Goal: Task Accomplishment & Management: Manage account settings

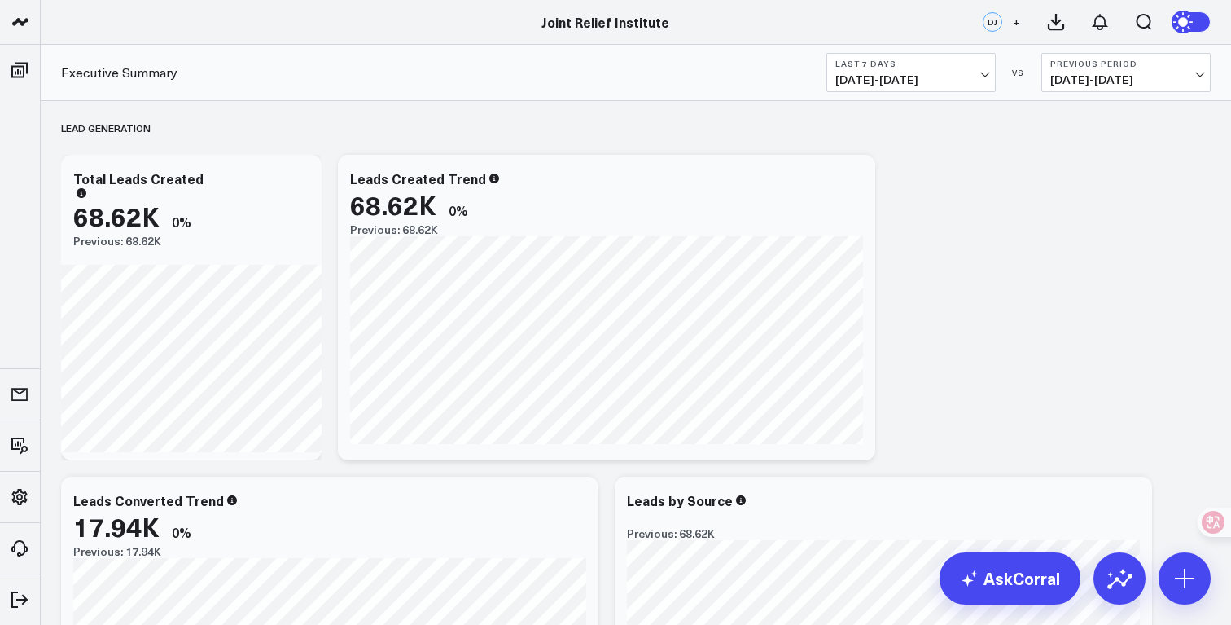
click at [925, 73] on span "[DATE] - [DATE]" at bounding box center [911, 79] width 151 height 13
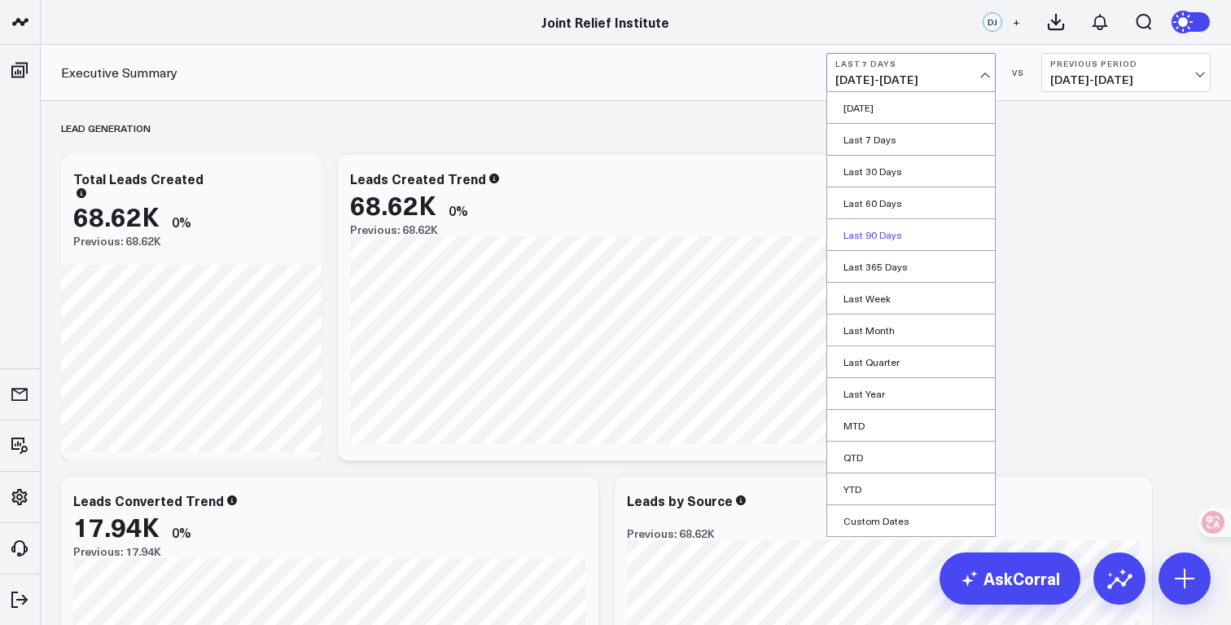
click at [946, 230] on link "Last 90 Days" at bounding box center [911, 234] width 168 height 31
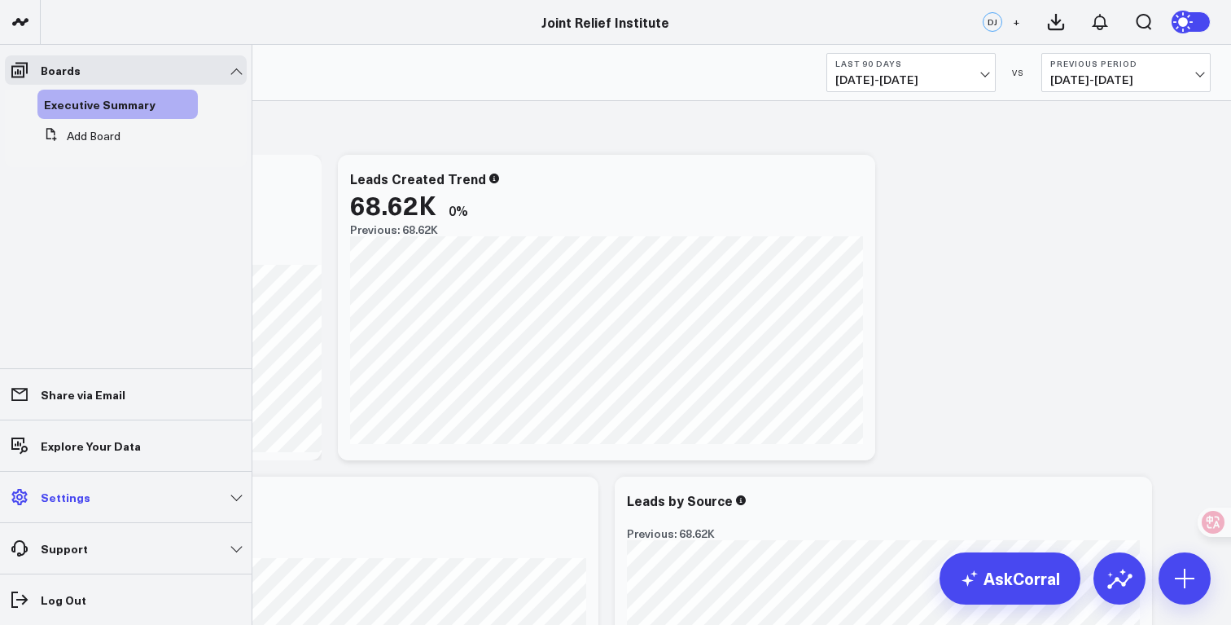
click at [126, 501] on link "Settings" at bounding box center [126, 496] width 242 height 29
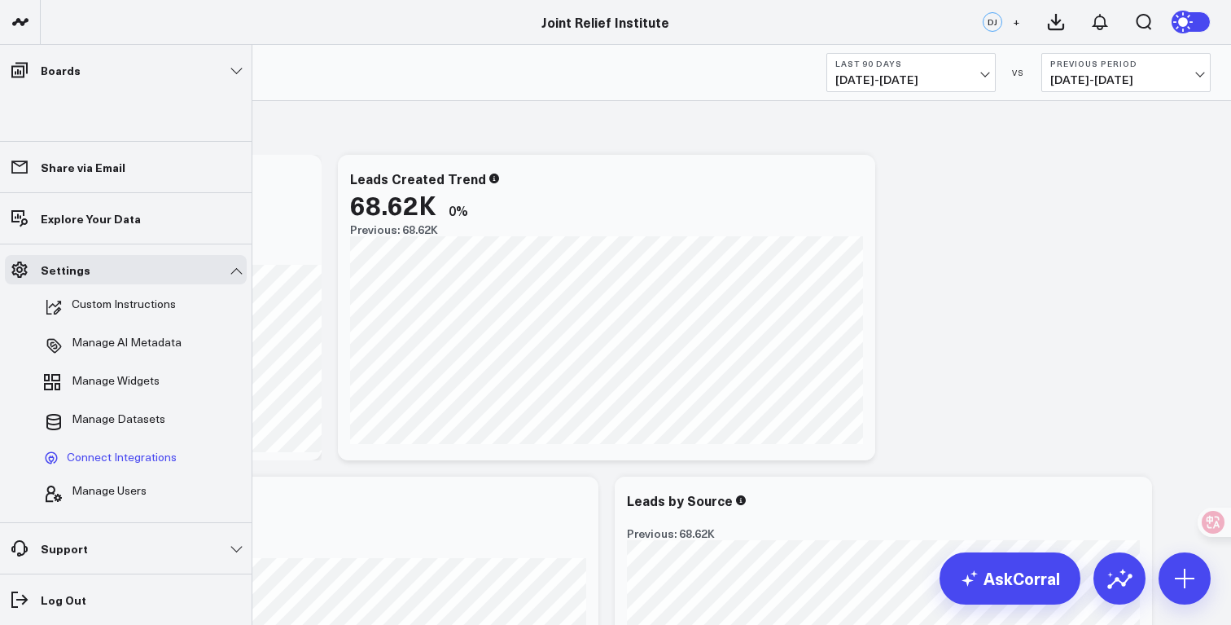
click at [153, 454] on span "Connect Integrations" at bounding box center [122, 457] width 110 height 15
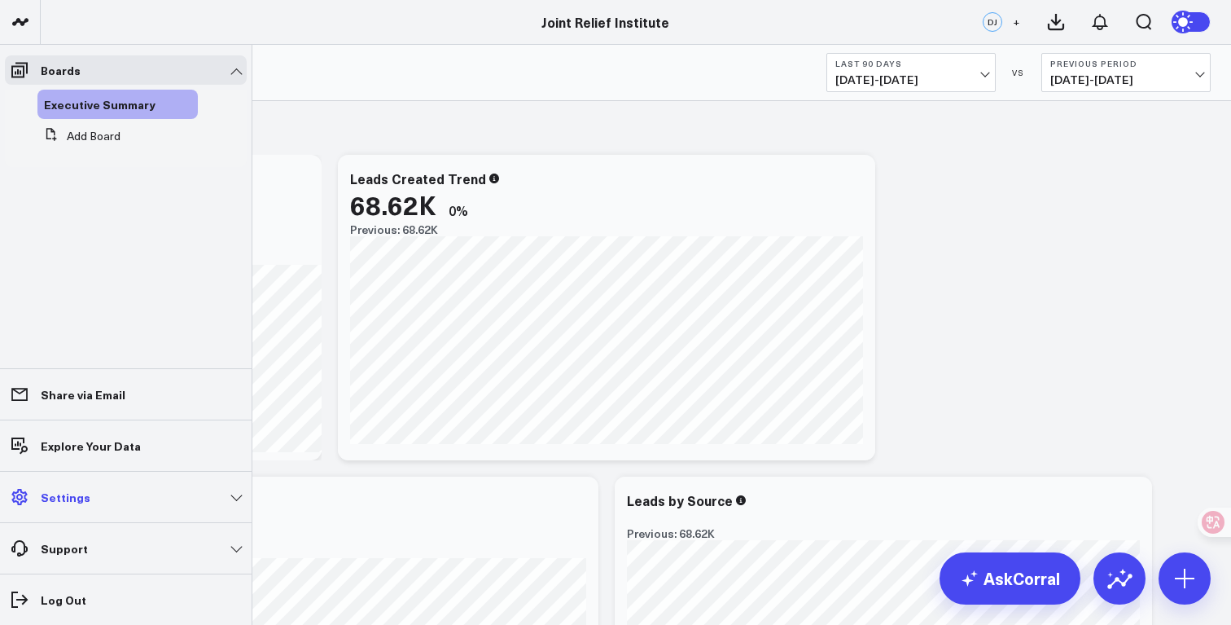
click at [46, 505] on link "Settings" at bounding box center [126, 496] width 242 height 29
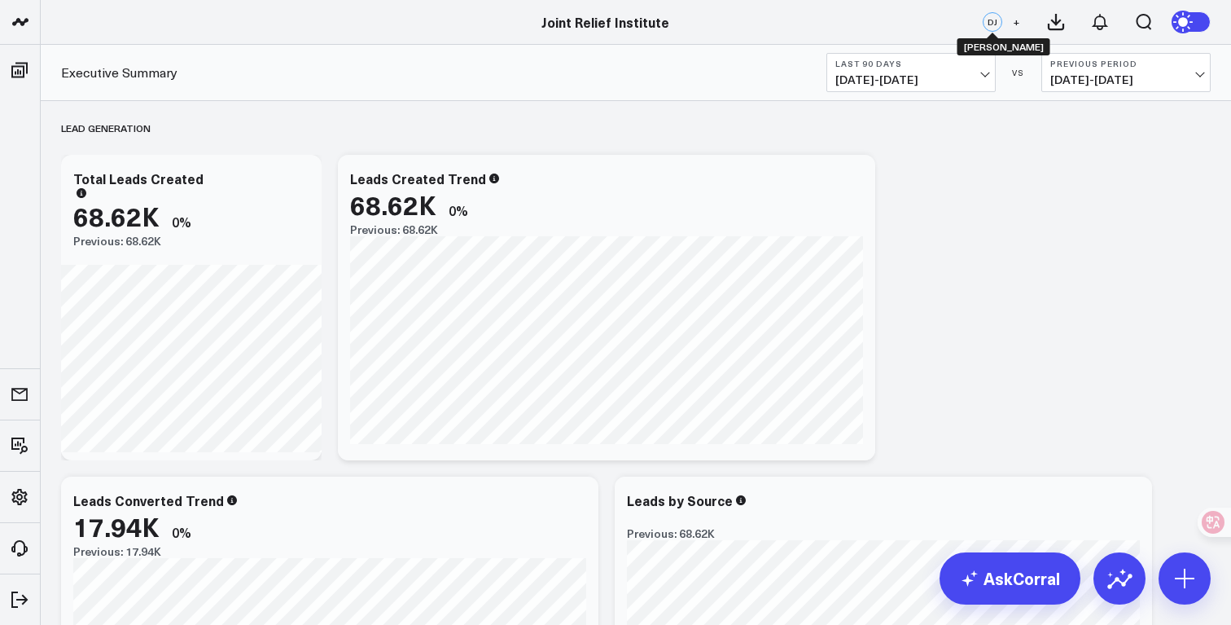
click at [984, 24] on div "DJ" at bounding box center [993, 22] width 20 height 20
click at [999, 24] on div "DJ" at bounding box center [993, 22] width 20 height 20
click at [1017, 23] on span "+" at bounding box center [1016, 21] width 7 height 11
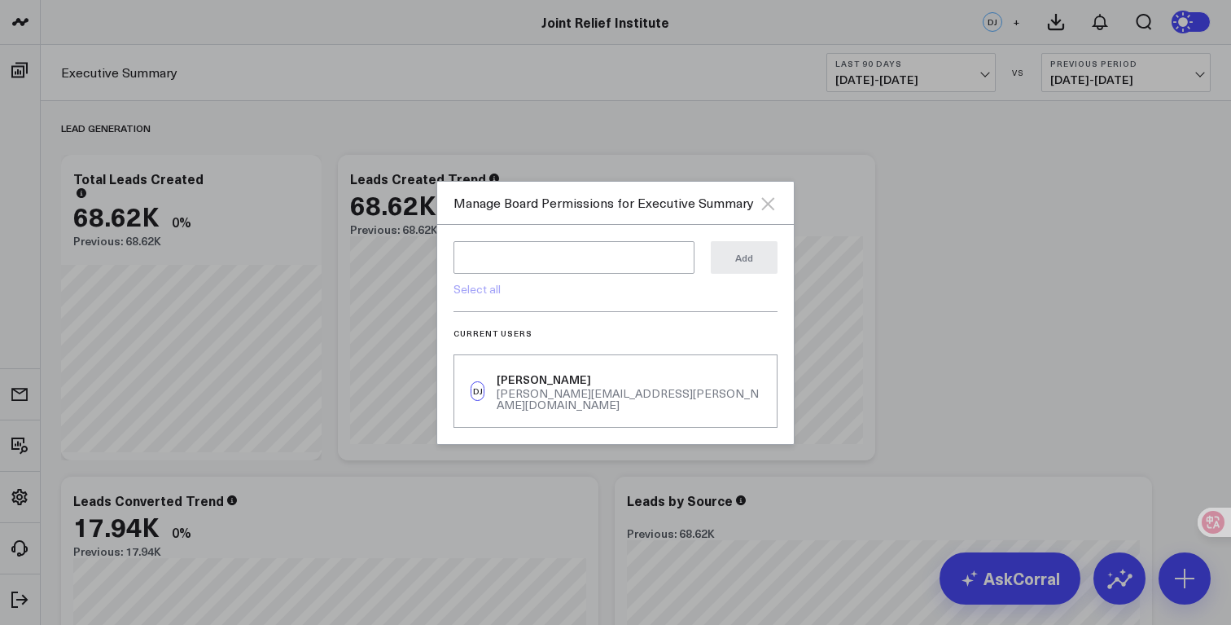
click at [770, 203] on icon "Close" at bounding box center [768, 204] width 20 height 20
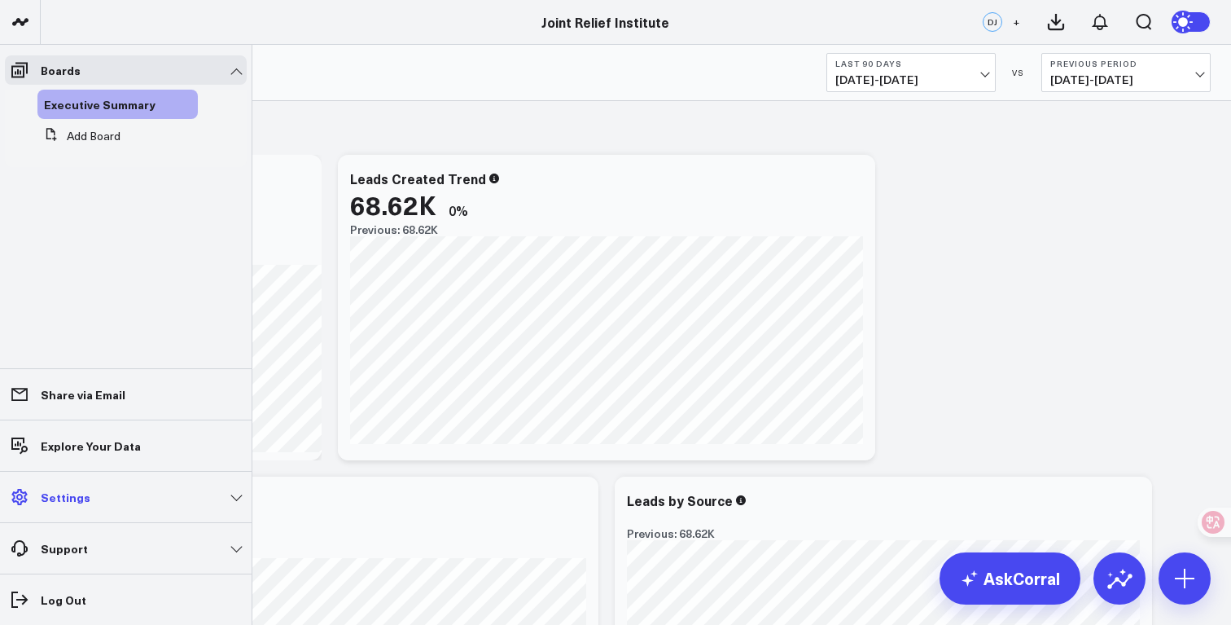
click at [77, 498] on p "Settings" at bounding box center [66, 496] width 50 height 13
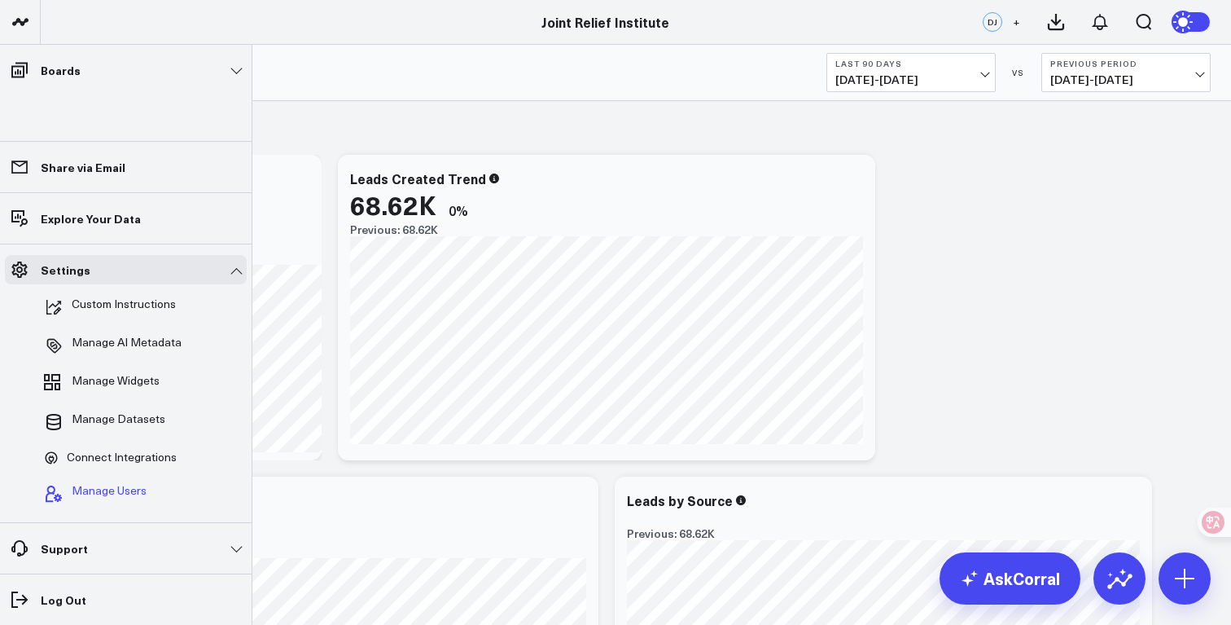
click at [81, 494] on span "Manage Users" at bounding box center [109, 494] width 75 height 20
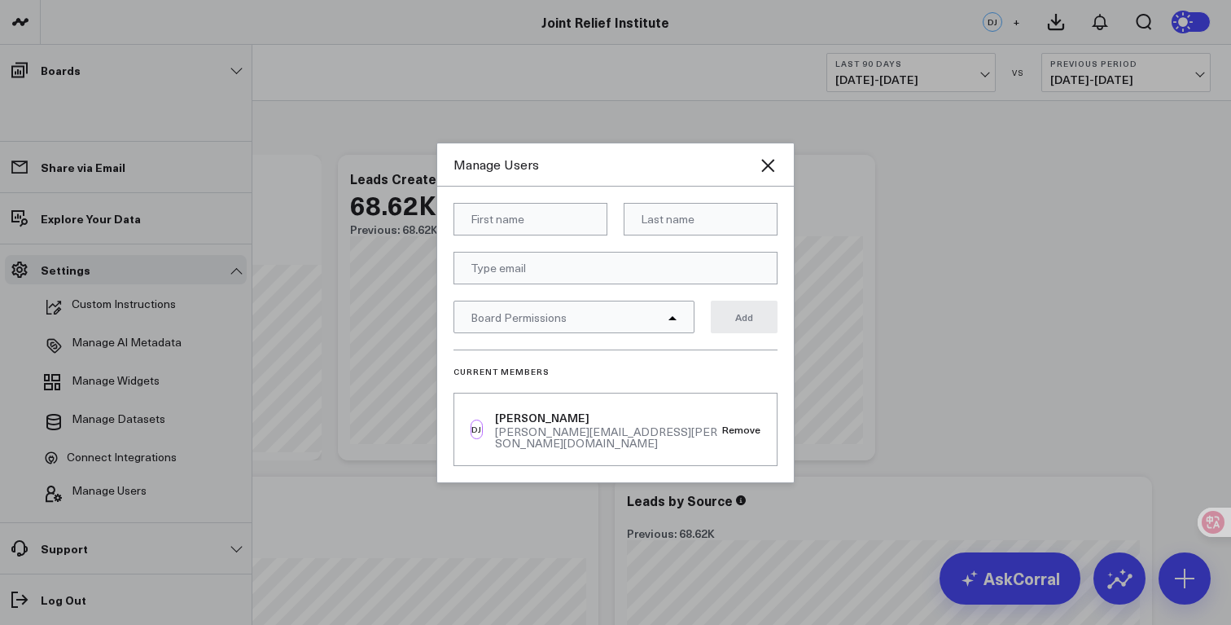
click at [618, 159] on div "Manage Users" at bounding box center [615, 164] width 357 height 43
click at [568, 323] on div "Board Permissions" at bounding box center [574, 317] width 241 height 33
click at [618, 299] on form "Board Permissions Add" at bounding box center [616, 276] width 324 height 147
click at [766, 163] on icon "Close" at bounding box center [768, 166] width 20 height 20
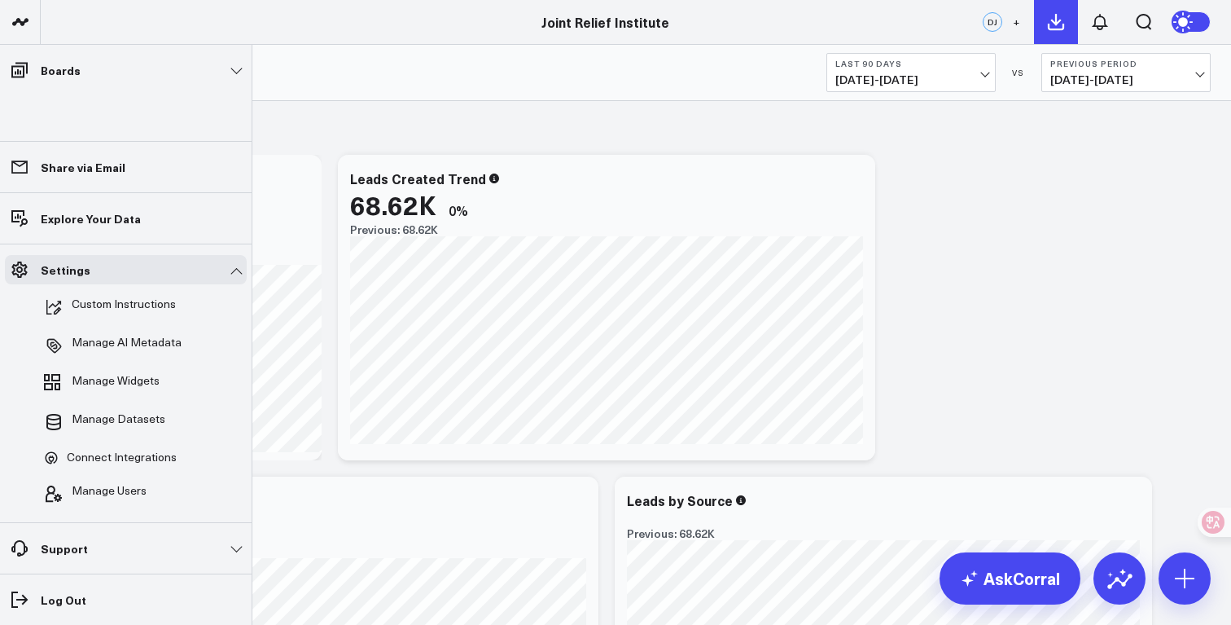
click at [1055, 21] on icon at bounding box center [1057, 22] width 20 height 20
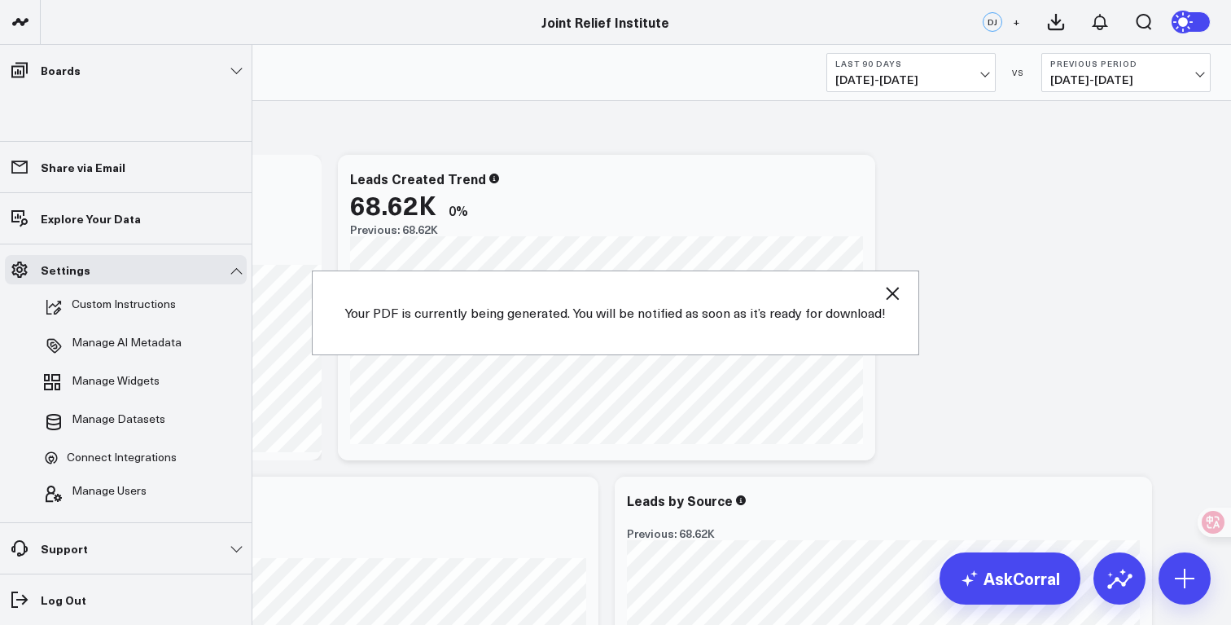
click at [893, 292] on icon "button" at bounding box center [893, 293] width 20 height 20
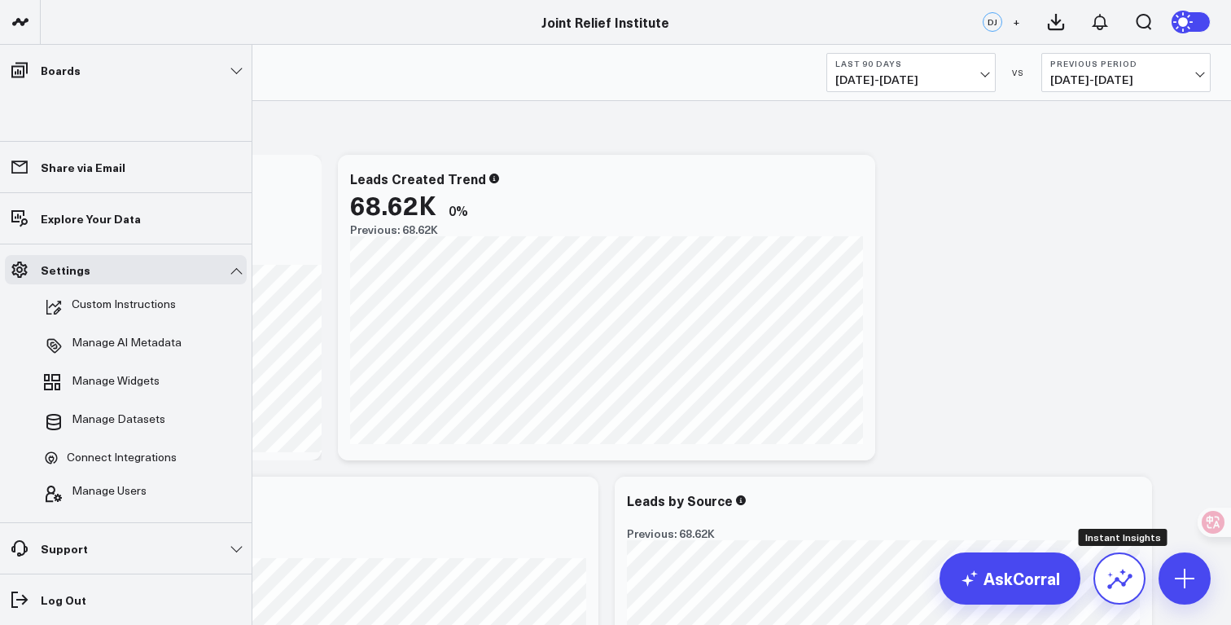
click at [1127, 584] on icon at bounding box center [1120, 578] width 26 height 26
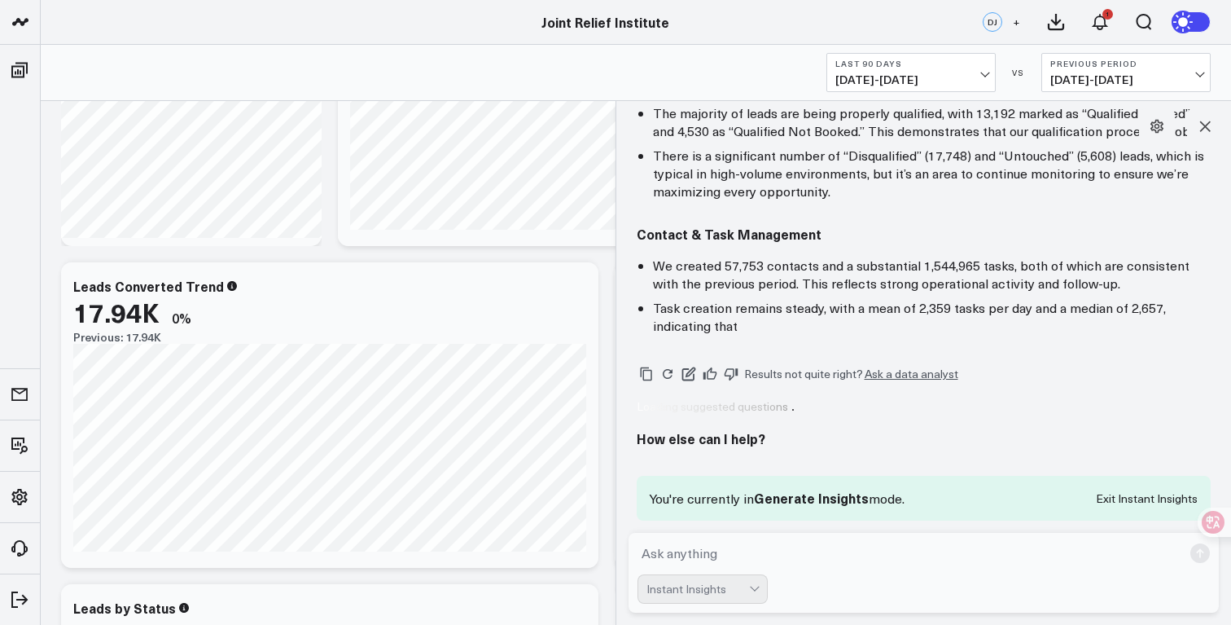
scroll to position [661, 0]
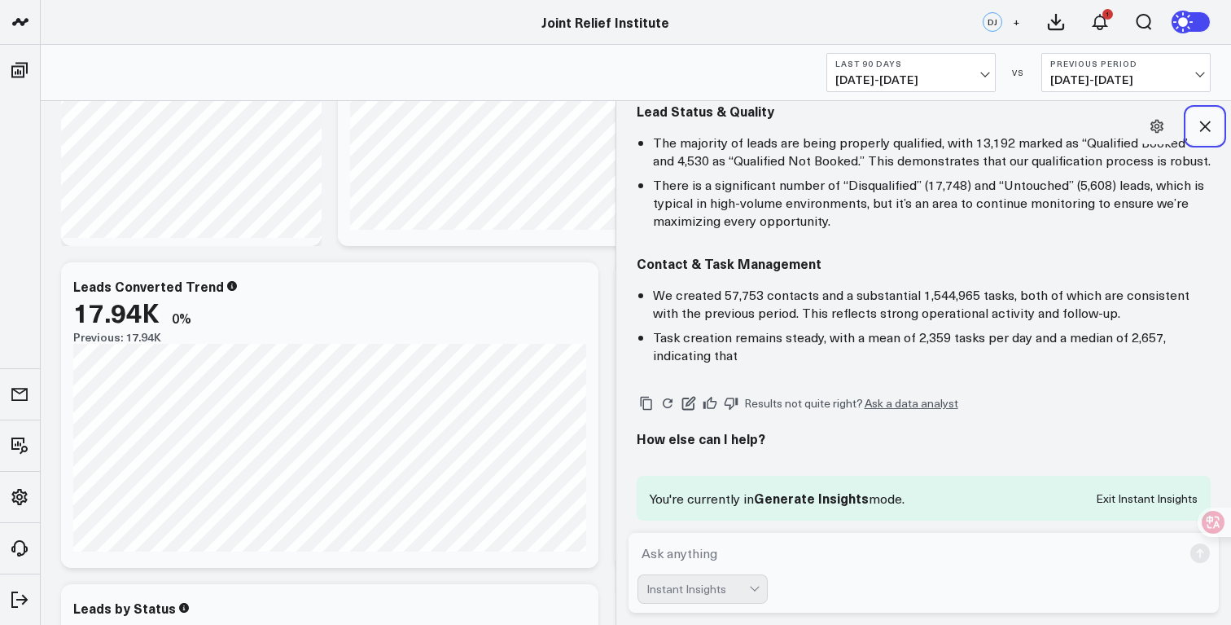
click at [1209, 127] on icon at bounding box center [1205, 126] width 16 height 16
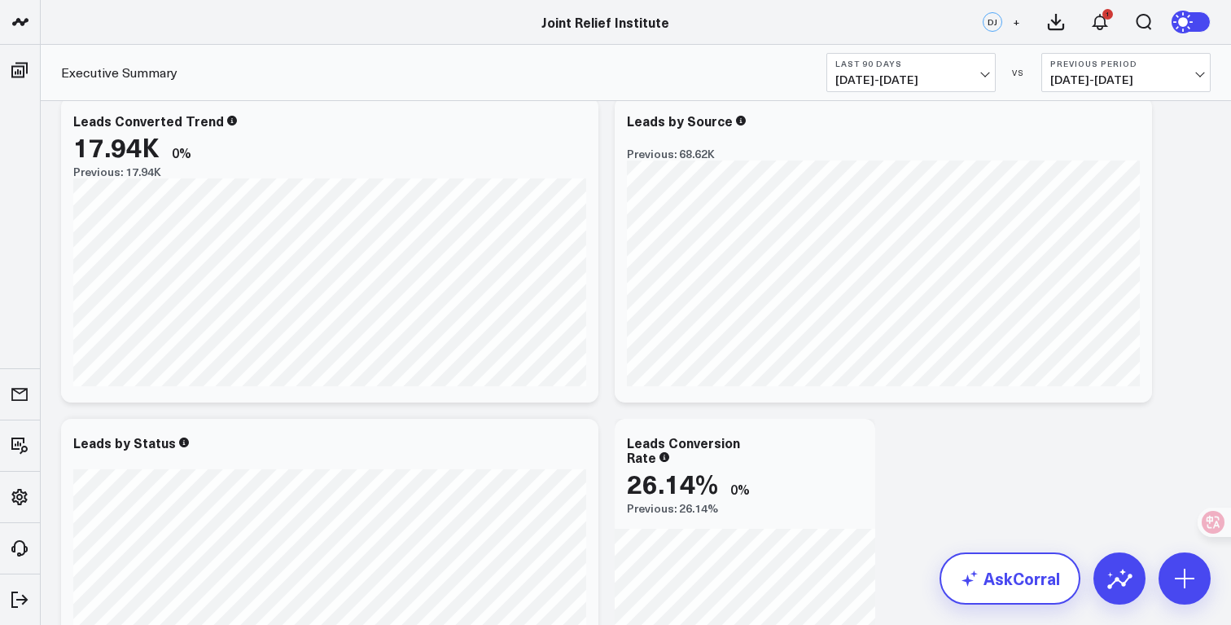
scroll to position [0, 0]
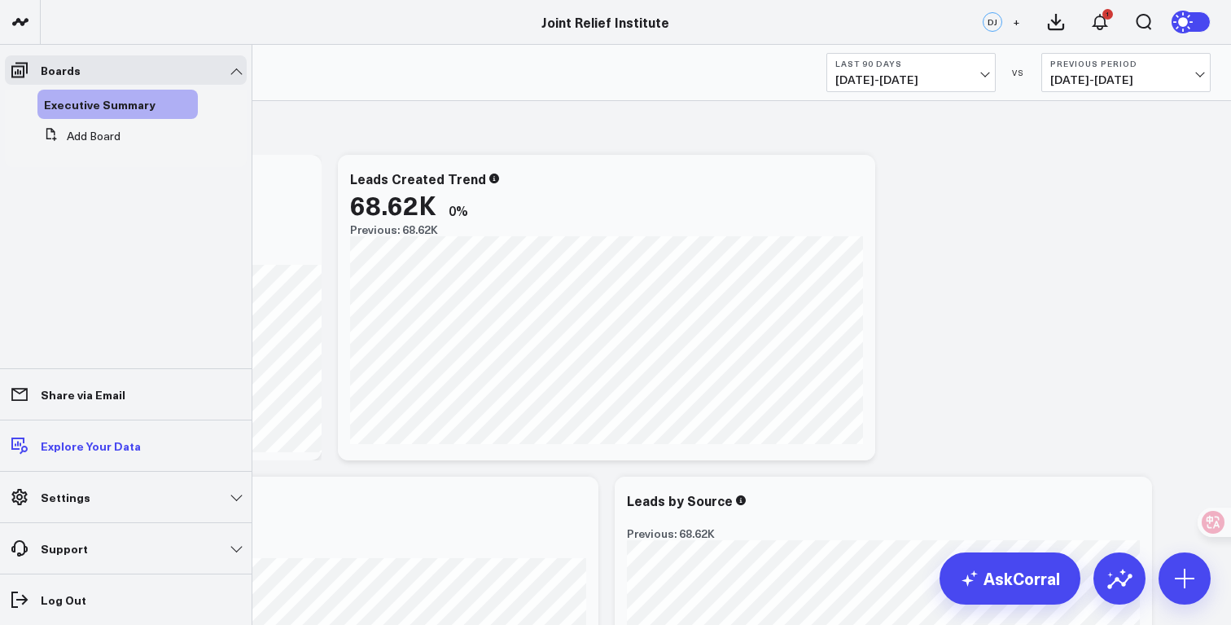
click at [117, 446] on p "Explore Your Data" at bounding box center [91, 445] width 100 height 13
